Goal: Navigation & Orientation: Find specific page/section

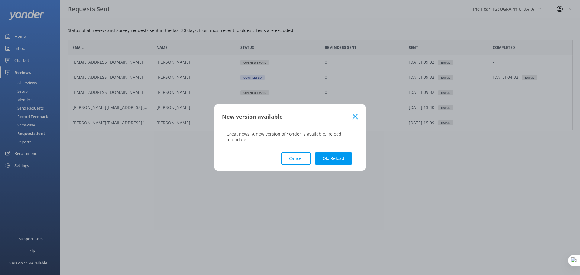
scroll to position [87, 501]
click at [331, 159] on button "Ok, Reload" at bounding box center [333, 159] width 37 height 12
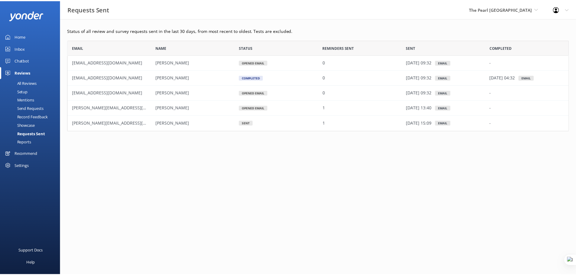
scroll to position [87, 501]
click at [19, 37] on div "Home" at bounding box center [20, 36] width 11 height 12
